Goal: Information Seeking & Learning: Find specific fact

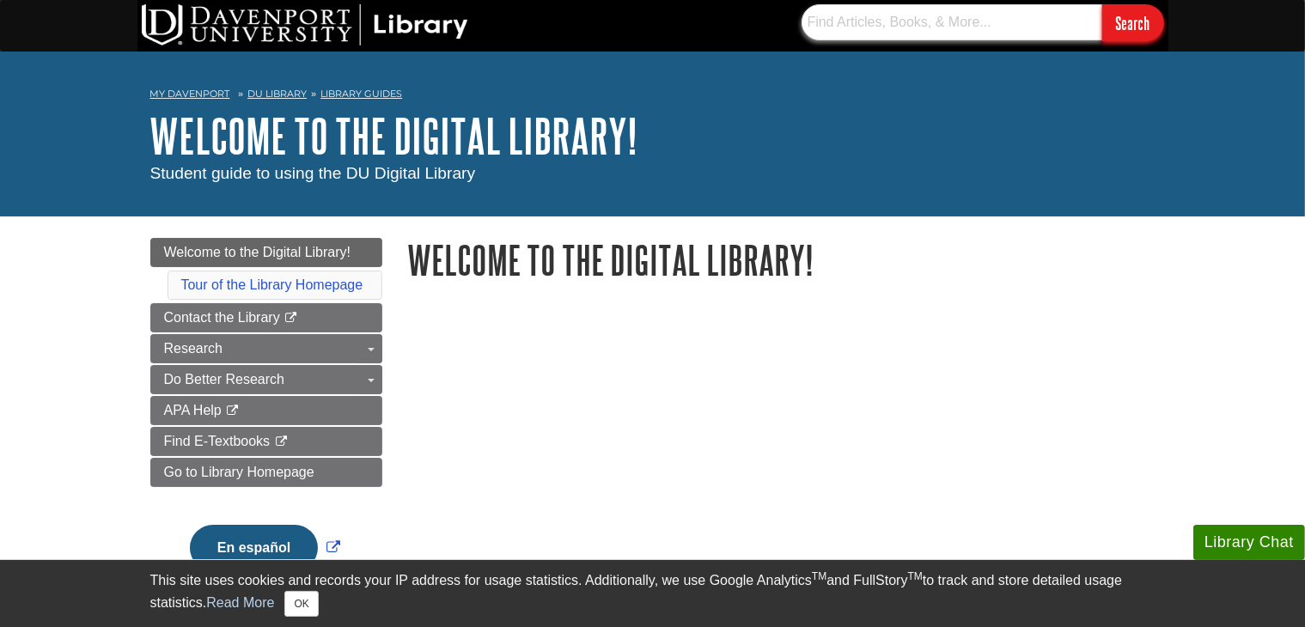
click at [946, 33] on input "text" at bounding box center [952, 22] width 301 height 36
click at [946, 22] on input "text" at bounding box center [952, 22] width 301 height 36
paste input "[PERSON_NAME], [PERSON_NAME], [PERSON_NAME], [PERSON_NAME], & [PERSON_NAME], [P…"
type input "[PERSON_NAME], [PERSON_NAME], [PERSON_NAME], [PERSON_NAME], & [PERSON_NAME], [P…"
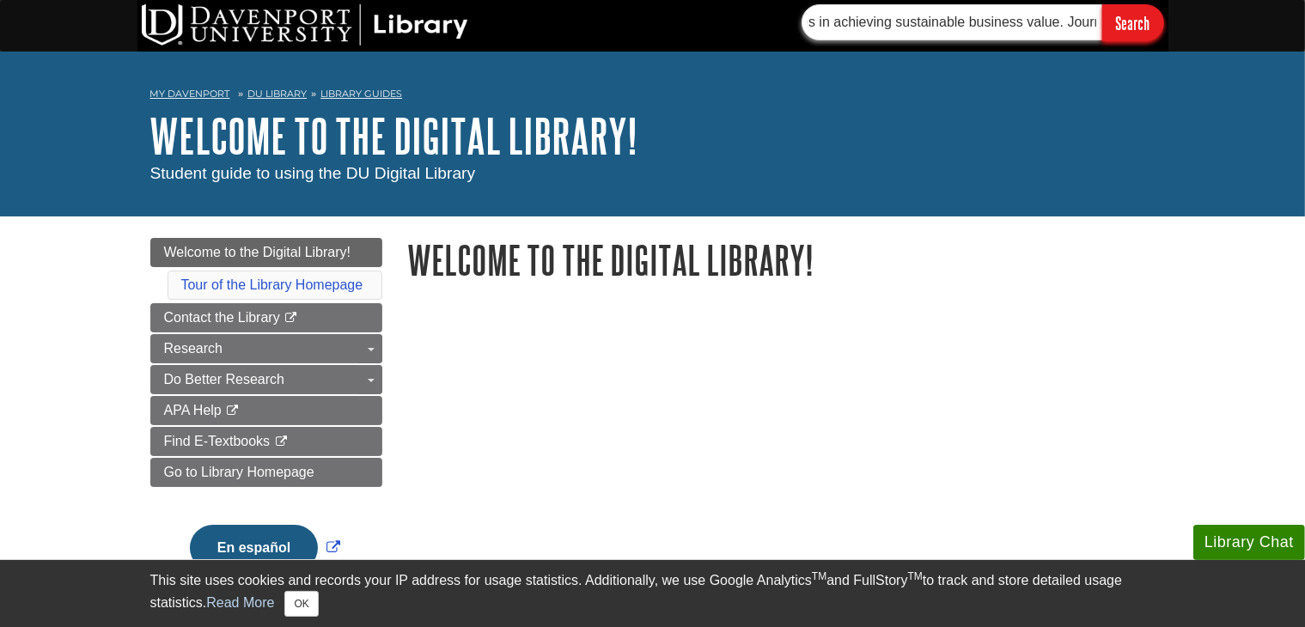
click at [1102, 4] on input "Search" at bounding box center [1133, 22] width 62 height 37
click at [1017, 25] on input "[PERSON_NAME], [PERSON_NAME], [PERSON_NAME], [PERSON_NAME], & [PERSON_NAME], [P…" at bounding box center [952, 22] width 301 height 36
click at [1052, 21] on input "[PERSON_NAME], [PERSON_NAME], [PERSON_NAME], [PERSON_NAME], & [PERSON_NAME], [P…" at bounding box center [952, 22] width 301 height 36
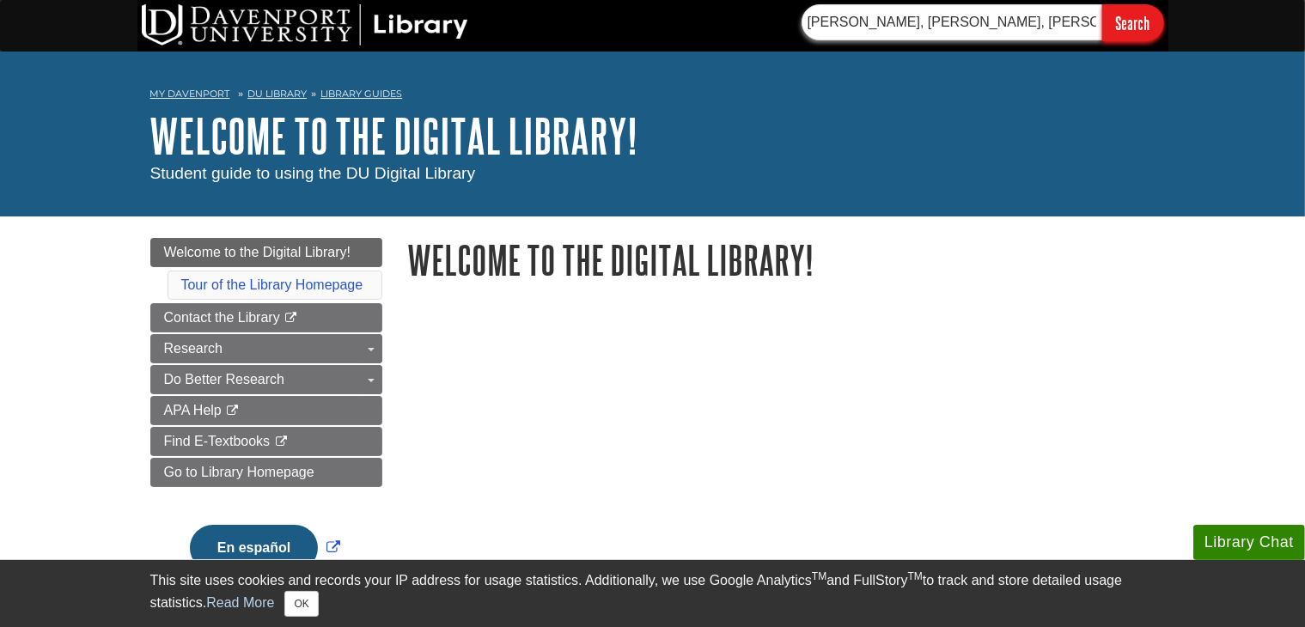
click at [1052, 21] on input "[PERSON_NAME], [PERSON_NAME], [PERSON_NAME], [PERSON_NAME], & [PERSON_NAME], [P…" at bounding box center [952, 22] width 301 height 36
paste input ""predictive analytics" AND "business decision making""
type input ""predictive analytics" AND "business decision making""
click at [1102, 4] on input "Search" at bounding box center [1133, 22] width 62 height 37
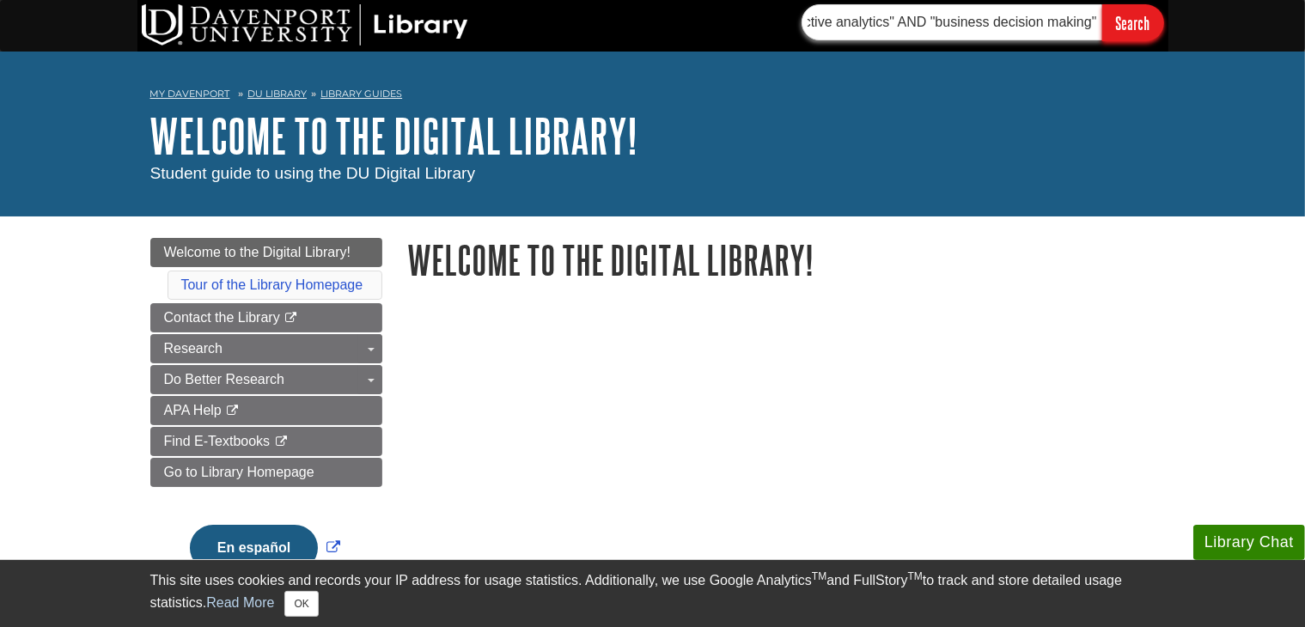
scroll to position [0, 0]
click at [961, 11] on input ""predictive analytics" AND "business decision making"" at bounding box center [952, 22] width 301 height 36
click at [1009, 23] on input ""predictive analytics" AND "business decision making"" at bounding box center [952, 22] width 301 height 36
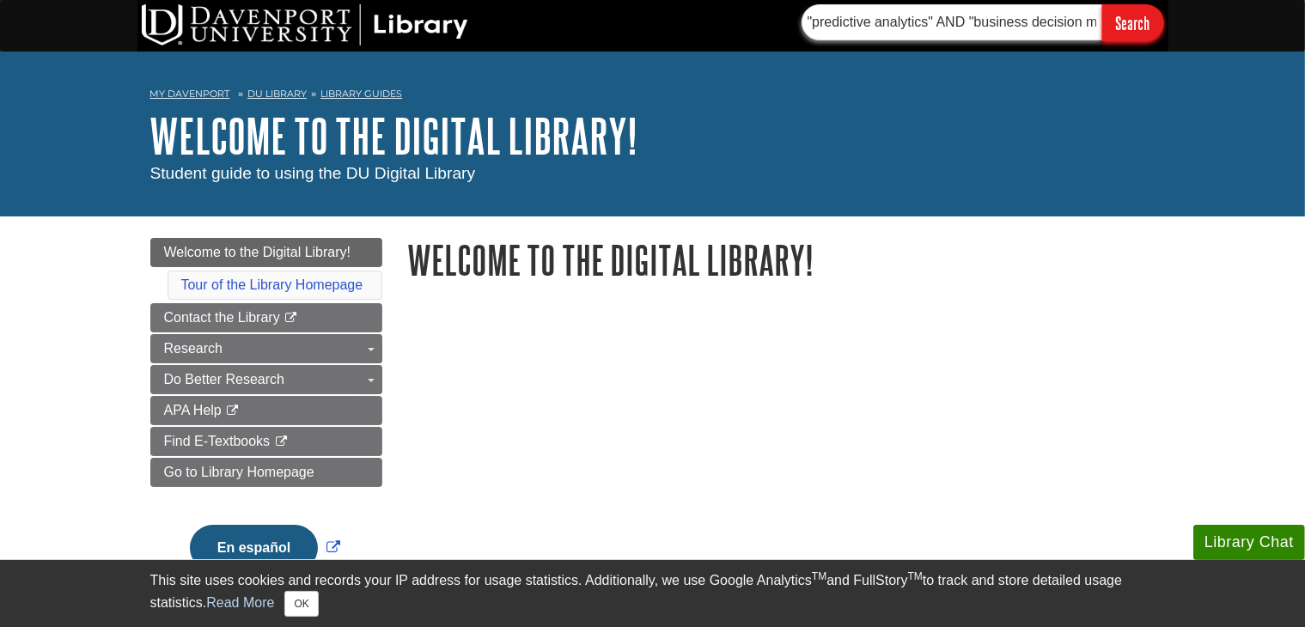
click at [1009, 23] on input ""predictive analytics" AND "business decision making"" at bounding box center [952, 22] width 301 height 36
paste input ""Business Analytics: A Data-Driven Decision Making Approach for Business""
type input ""Business Analytics: A Data-Driven Decision Making Approach for Business""
click at [1102, 4] on input "Search" at bounding box center [1133, 22] width 62 height 37
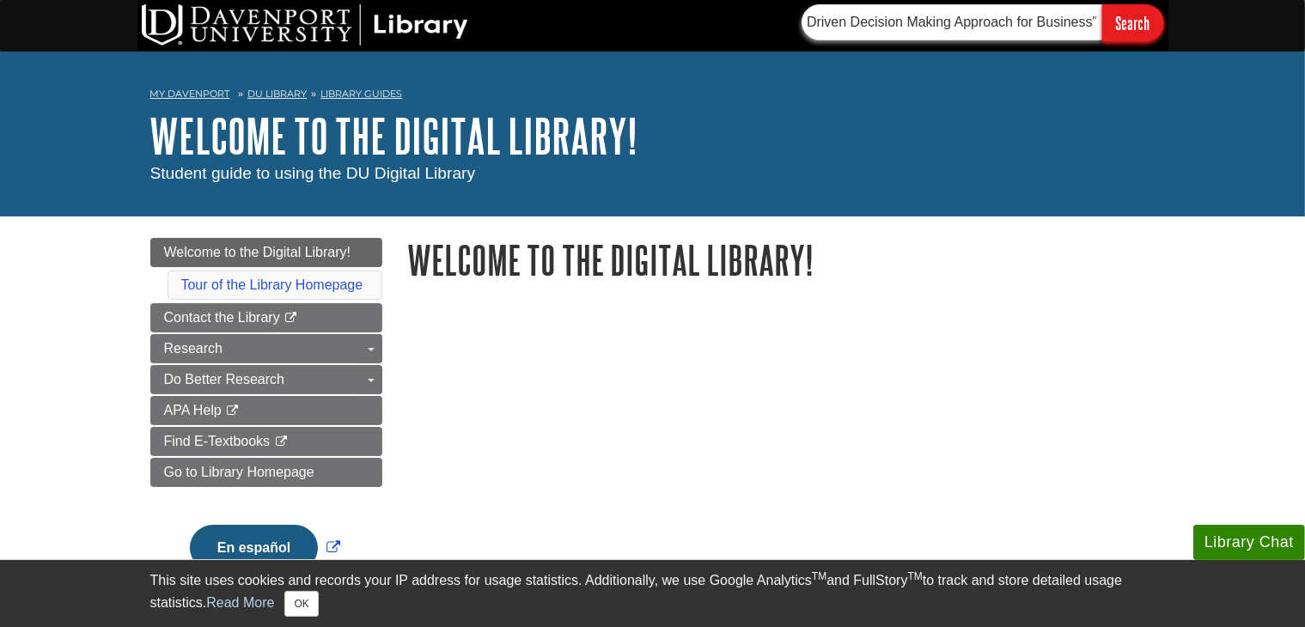
scroll to position [0, 0]
